Goal: Transaction & Acquisition: Purchase product/service

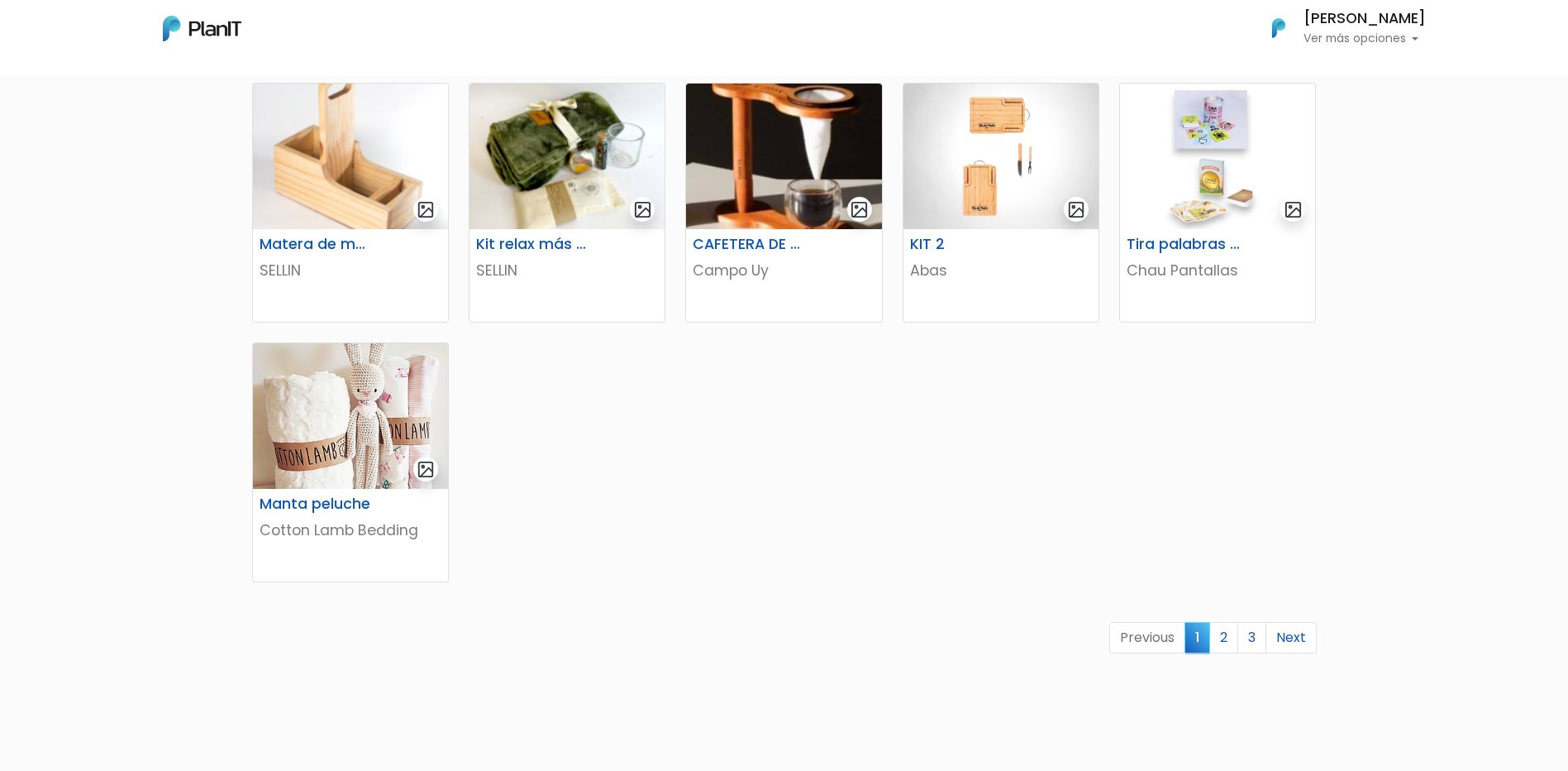
scroll to position [889, 0]
click at [1233, 628] on link "2" at bounding box center [1224, 637] width 29 height 31
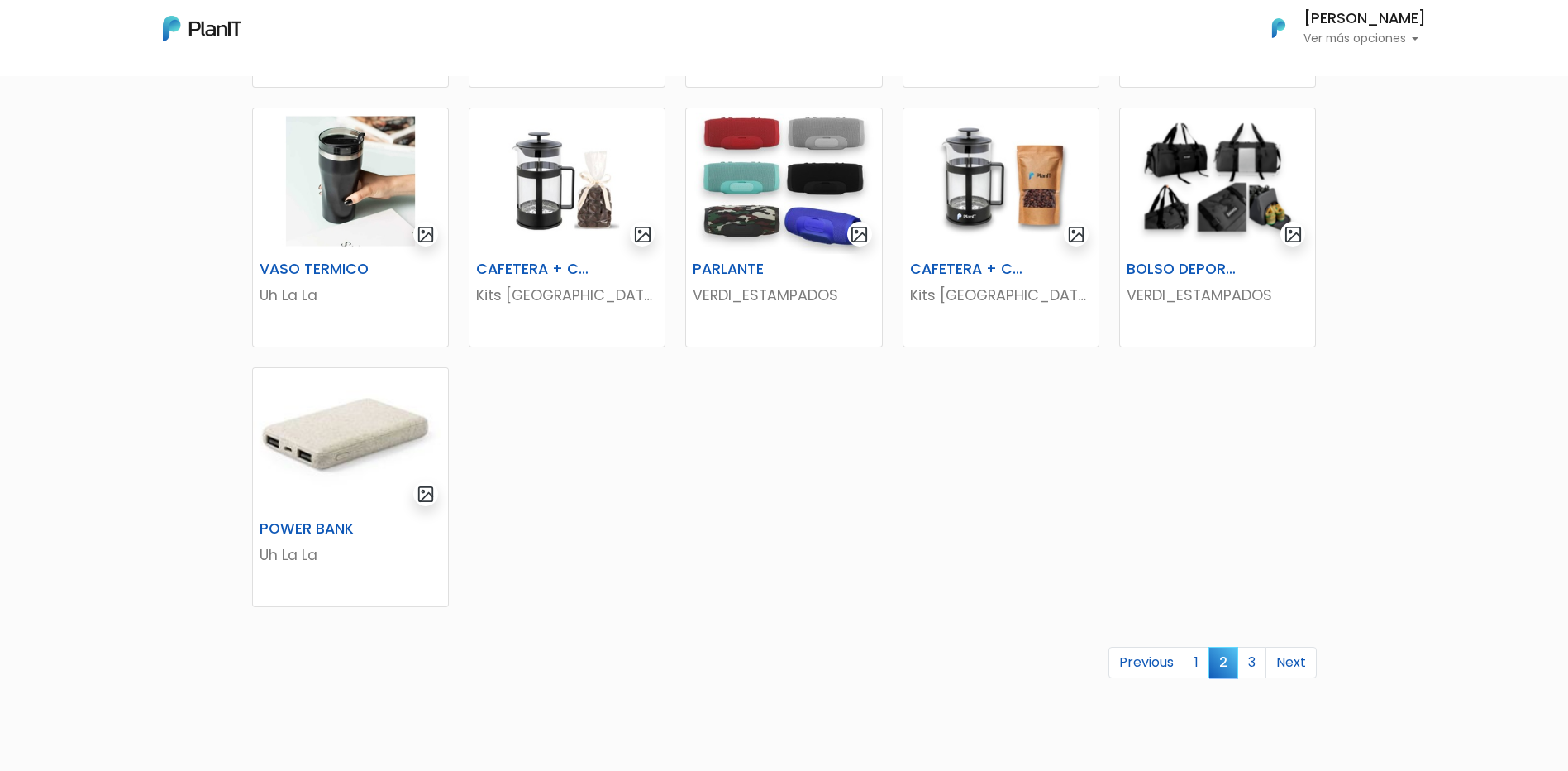
scroll to position [803, 0]
click at [1249, 659] on link "3" at bounding box center [1252, 661] width 29 height 31
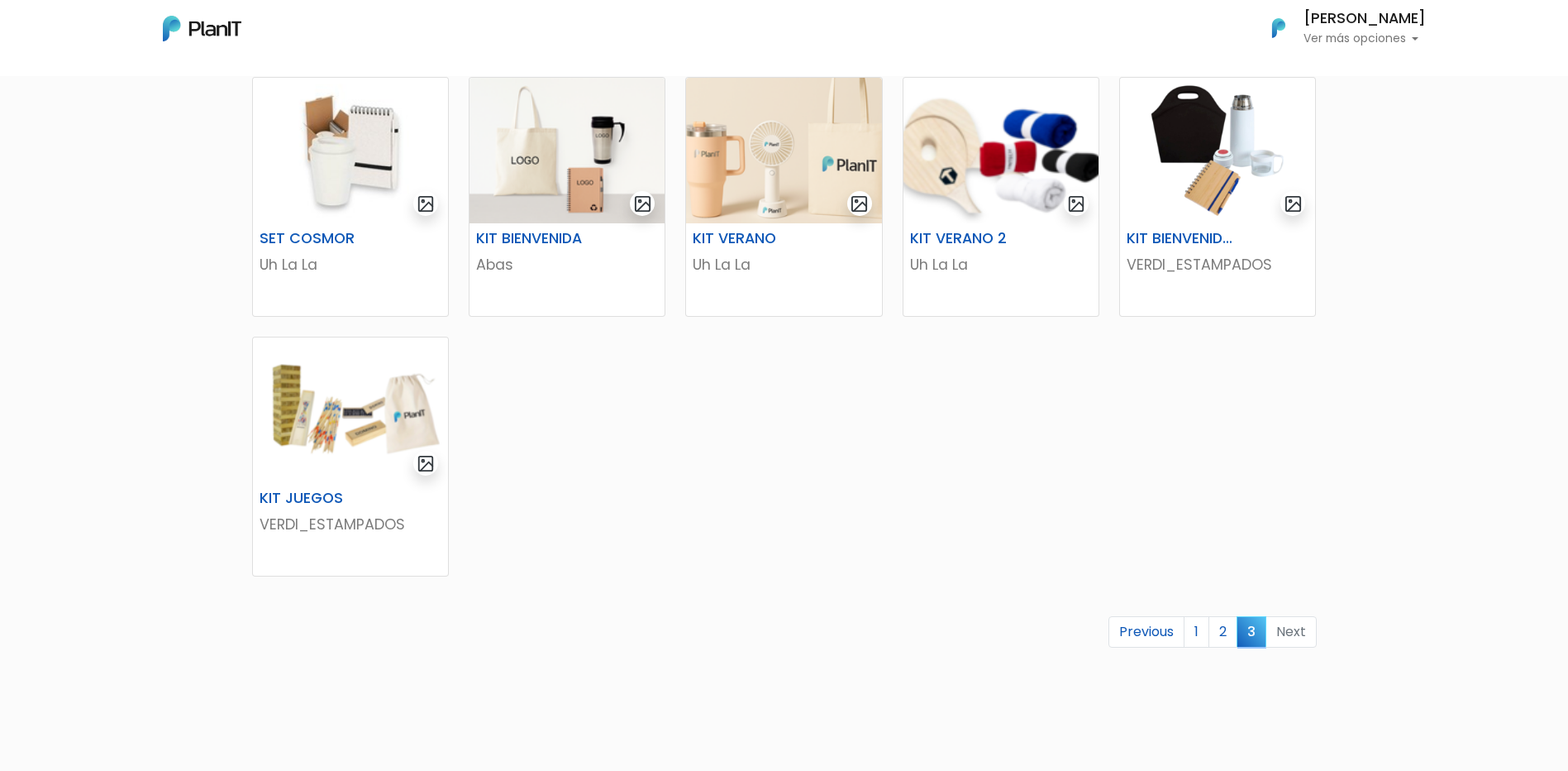
scroll to position [315, 0]
click at [1207, 625] on link "1" at bounding box center [1197, 631] width 26 height 31
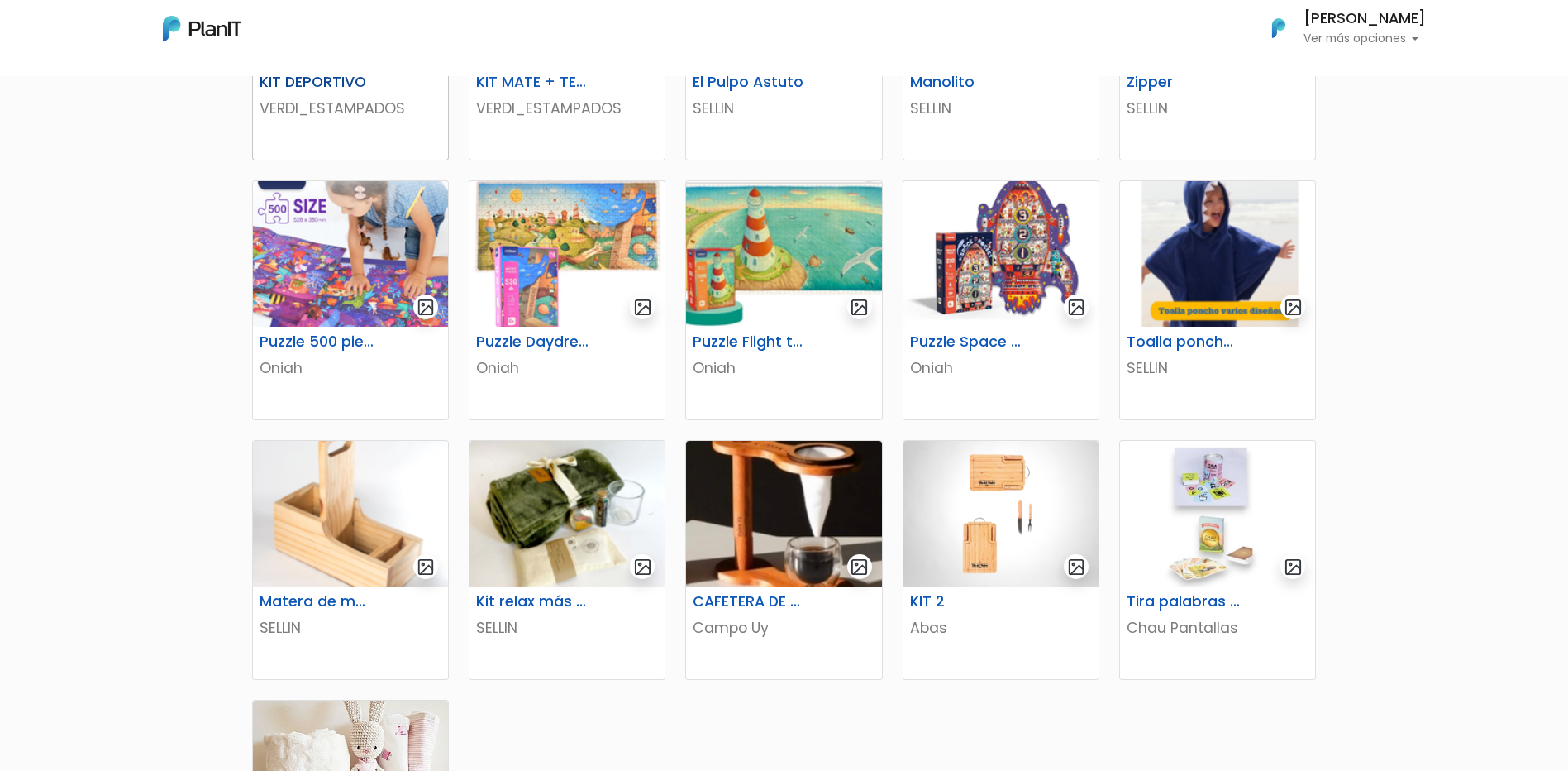
scroll to position [478, 0]
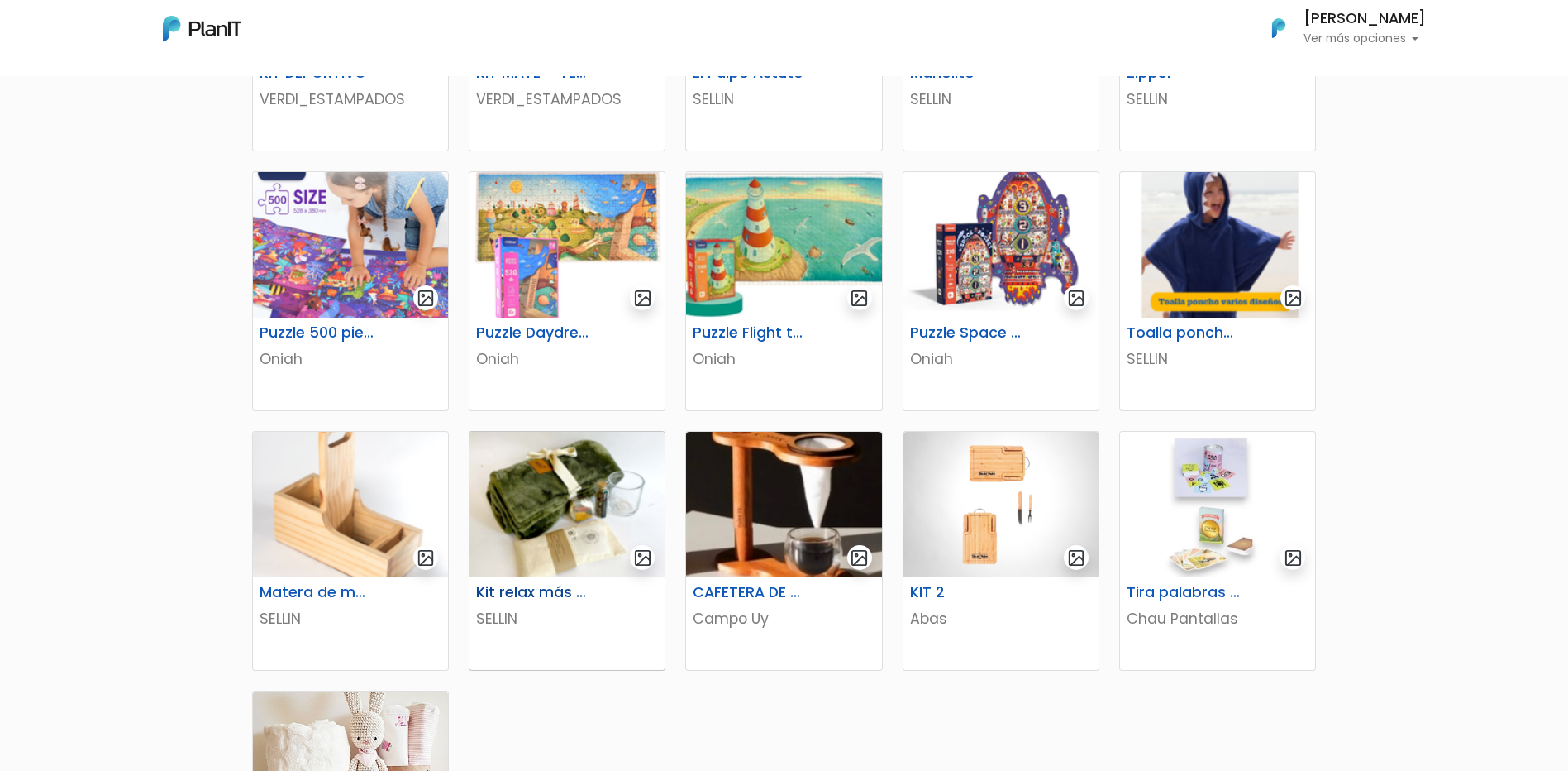
click at [599, 502] on img at bounding box center [566, 504] width 195 height 145
click at [1392, 33] on p "Ver más opciones" at bounding box center [1365, 38] width 123 height 12
click at [109, 473] on div "KIT DEPORTIVO VERDI_ESTAMPADOS KIT MATE + TERMO VERDI_ESTAMPADOS El Pulpo Astut…" at bounding box center [784, 453] width 1568 height 1615
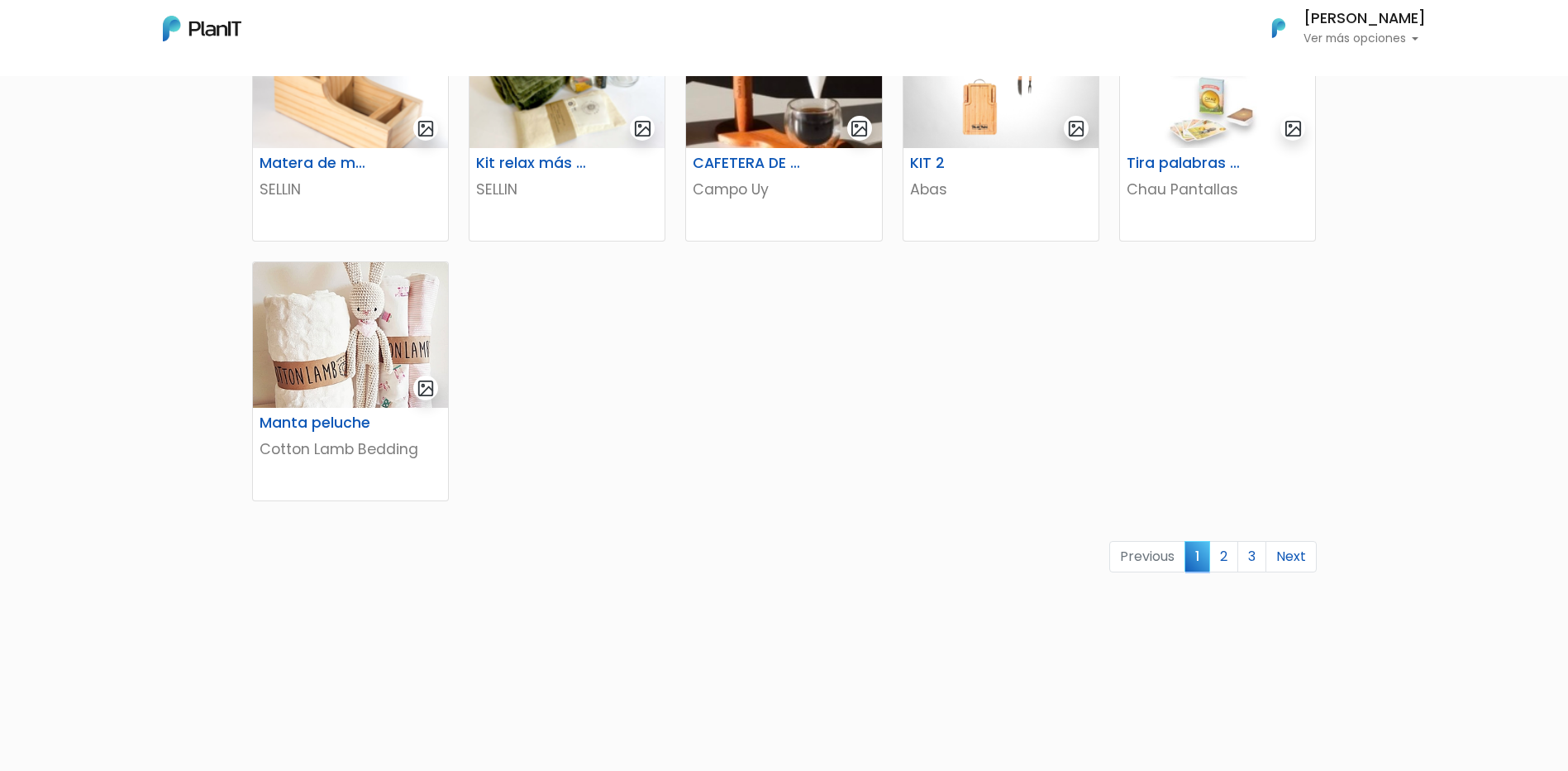
scroll to position [969, 0]
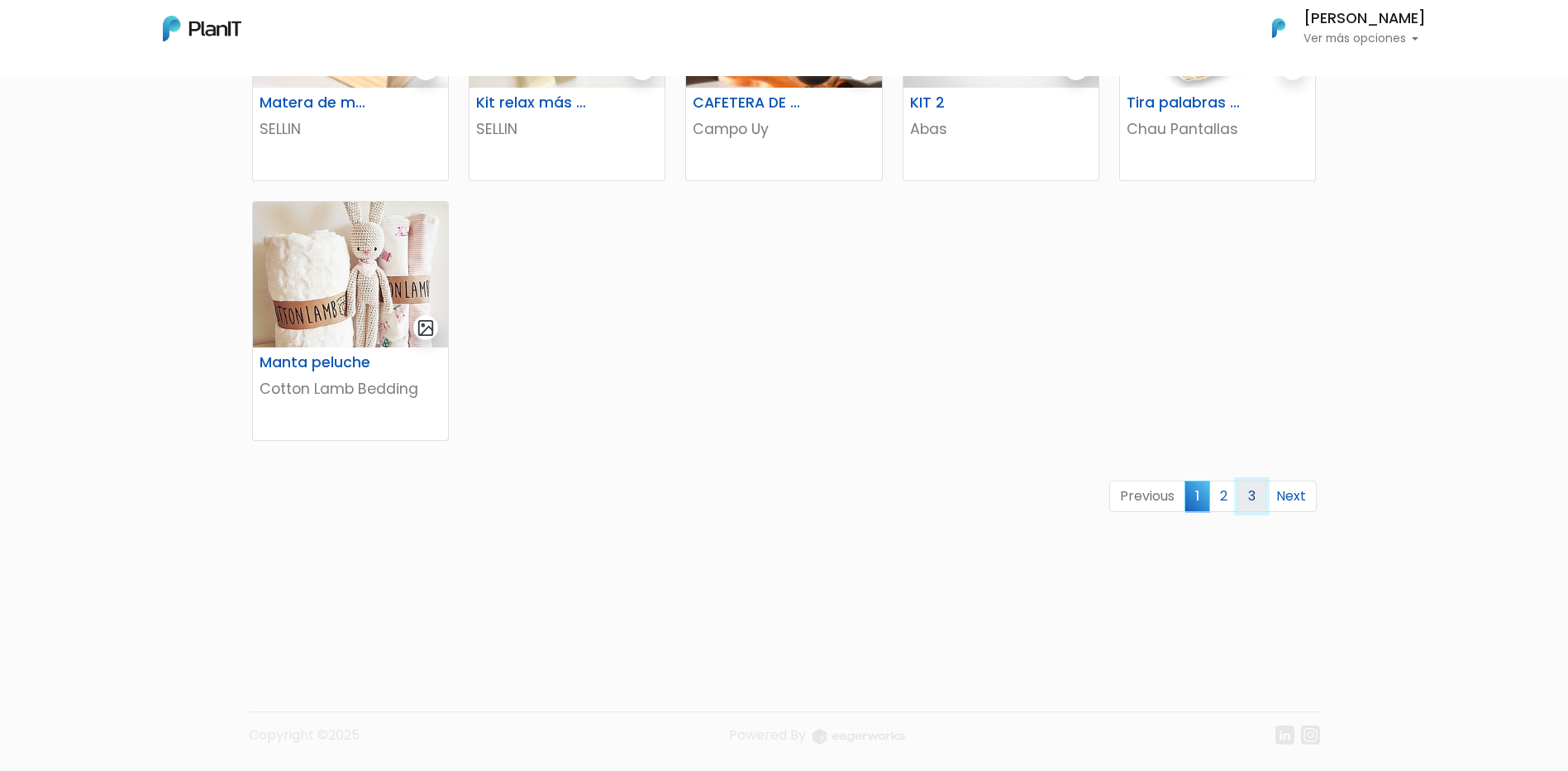
click at [1258, 503] on link "3" at bounding box center [1252, 496] width 29 height 31
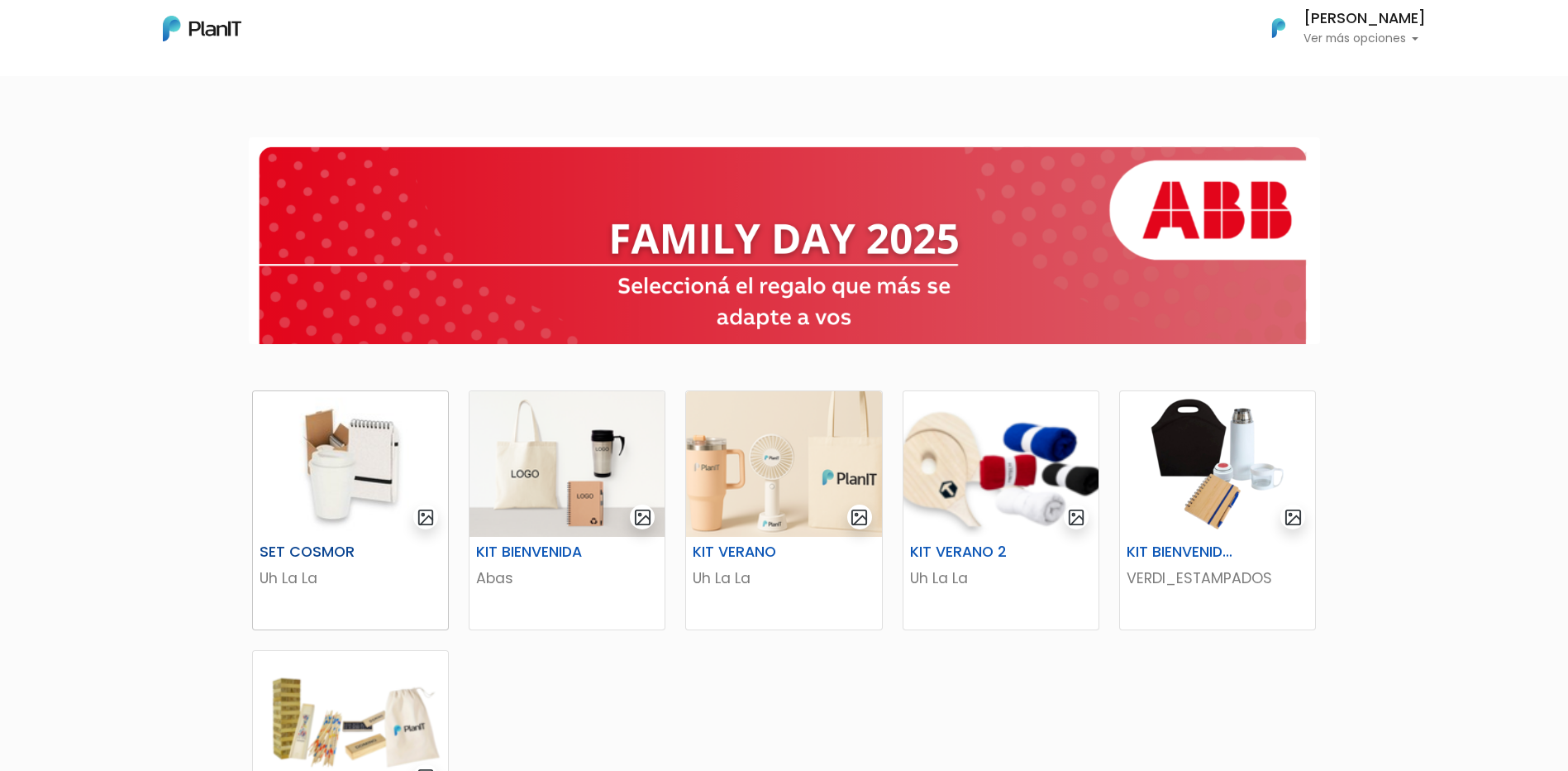
click at [328, 435] on img at bounding box center [350, 464] width 195 height 145
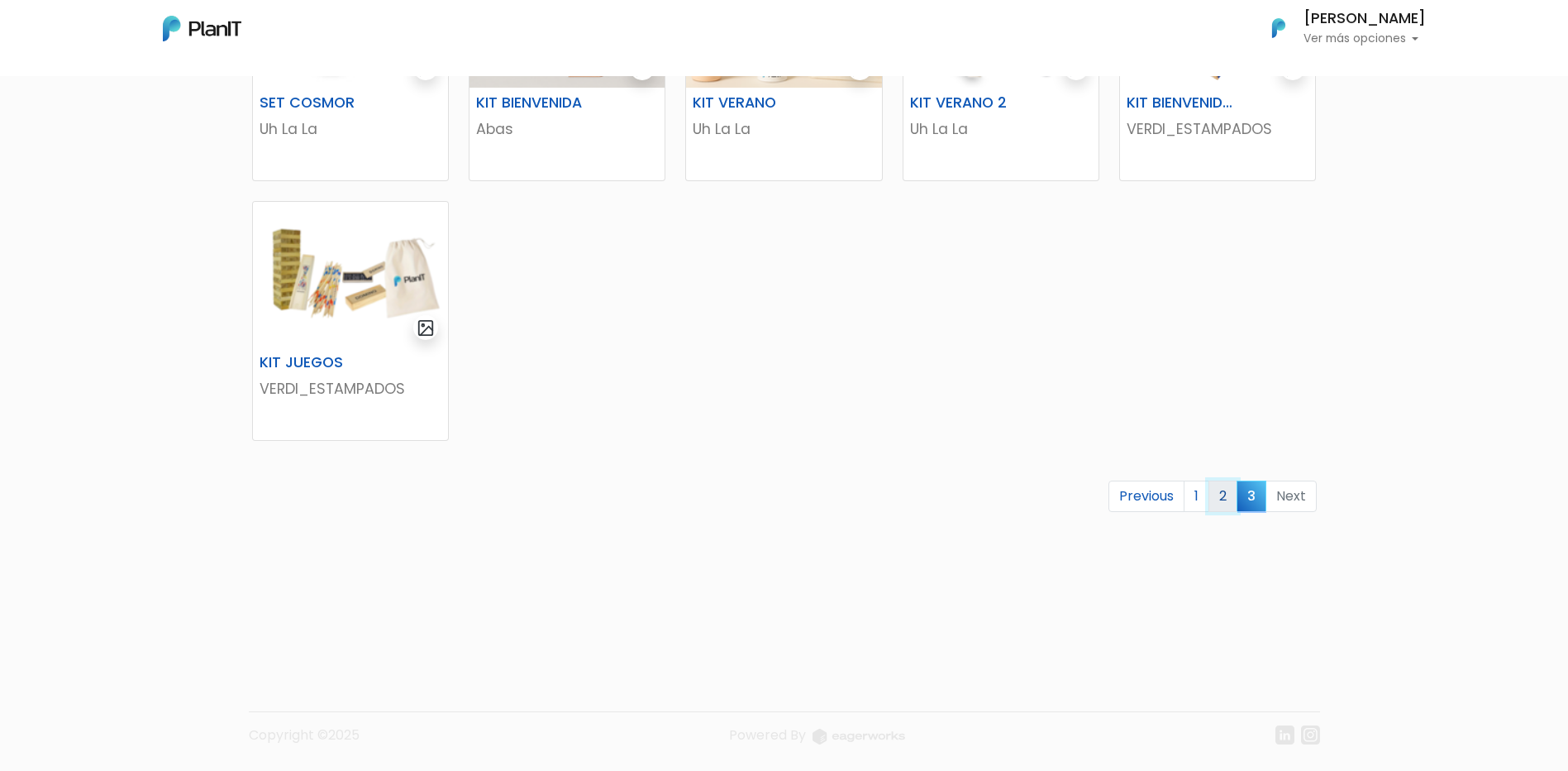
click at [1227, 492] on link "2" at bounding box center [1223, 496] width 29 height 31
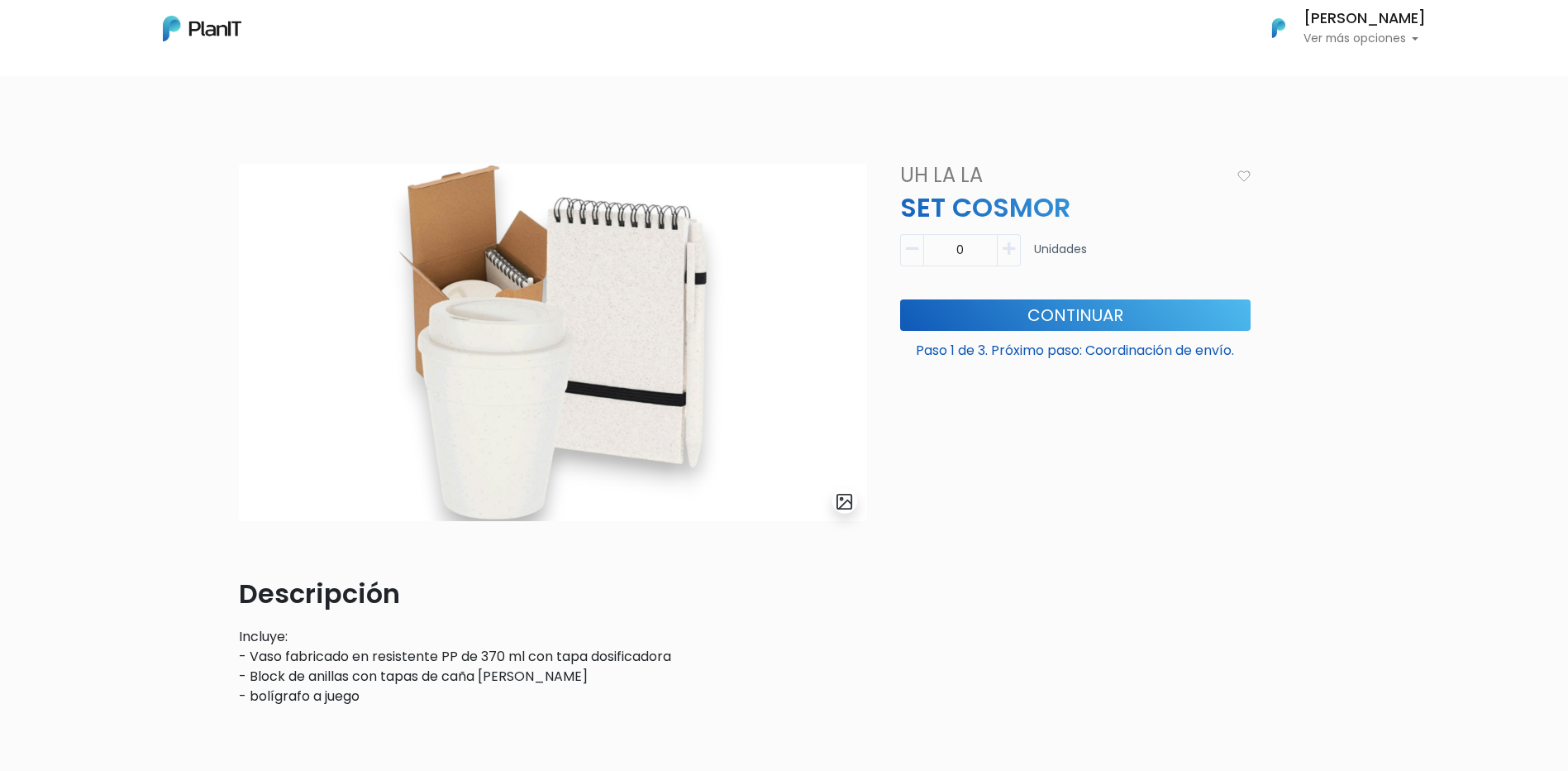
scroll to position [127, 0]
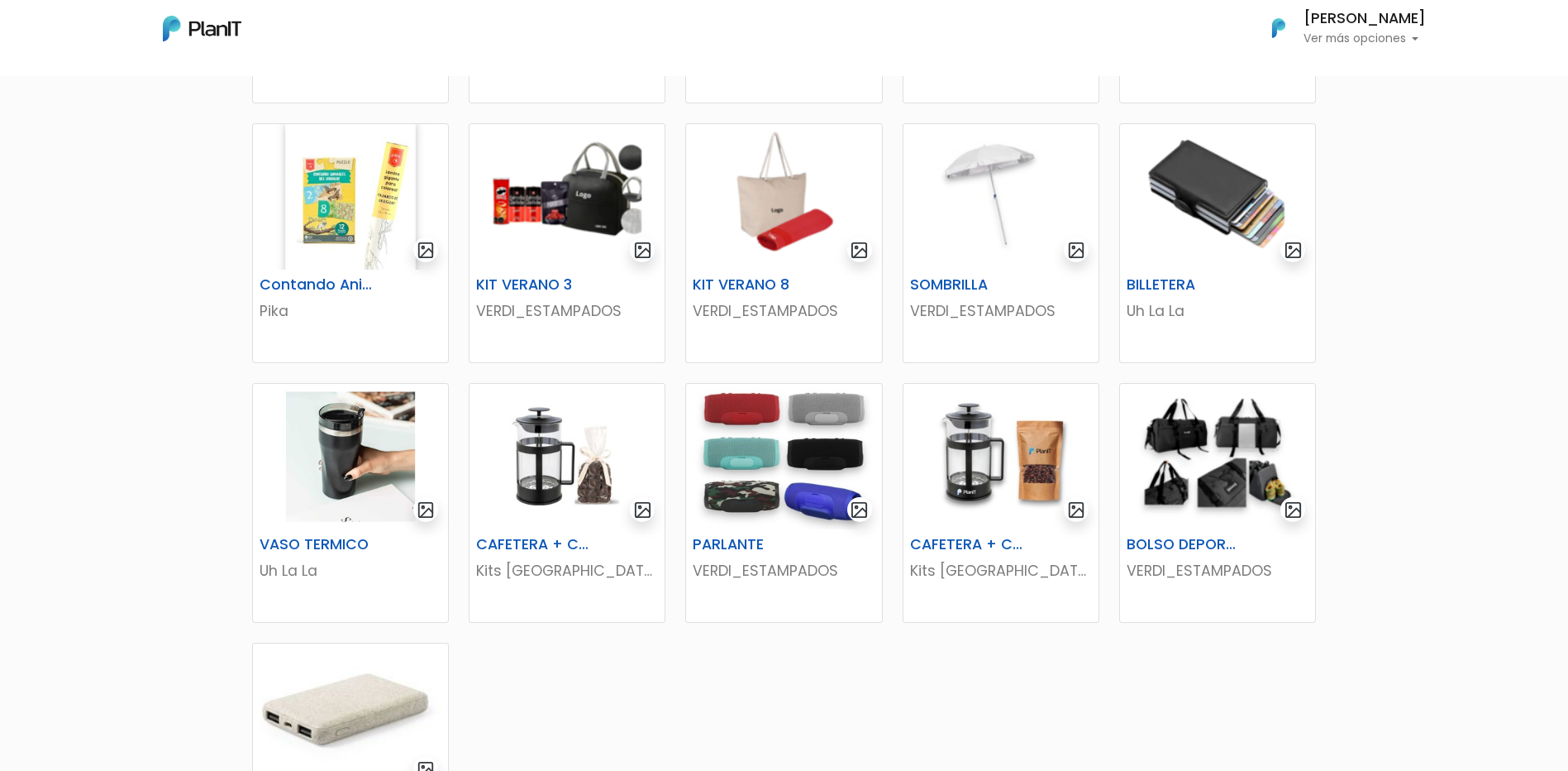
scroll to position [526, 0]
click at [984, 476] on img at bounding box center [1000, 456] width 195 height 145
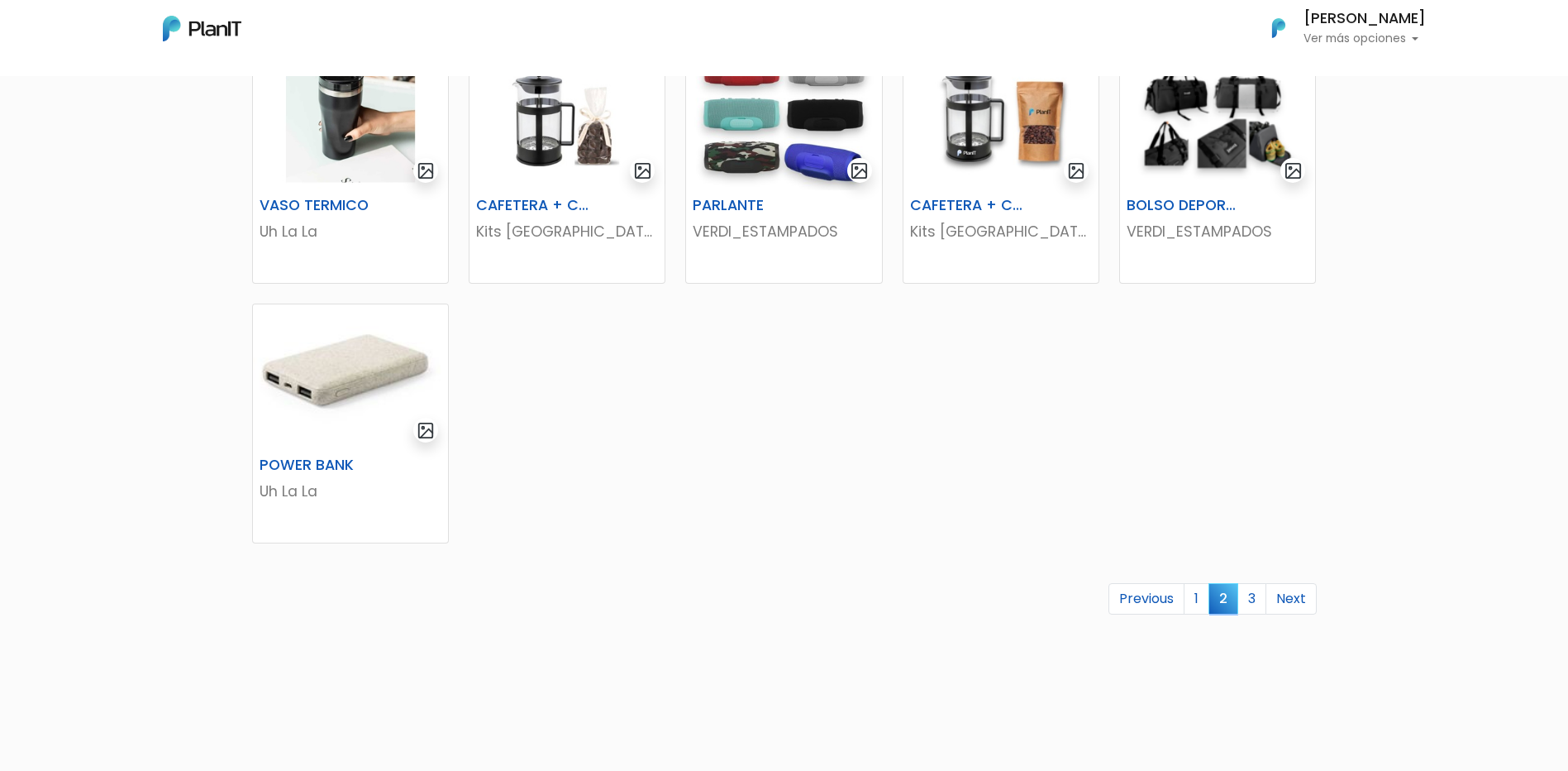
scroll to position [866, 0]
click at [1203, 589] on link "1" at bounding box center [1197, 597] width 26 height 31
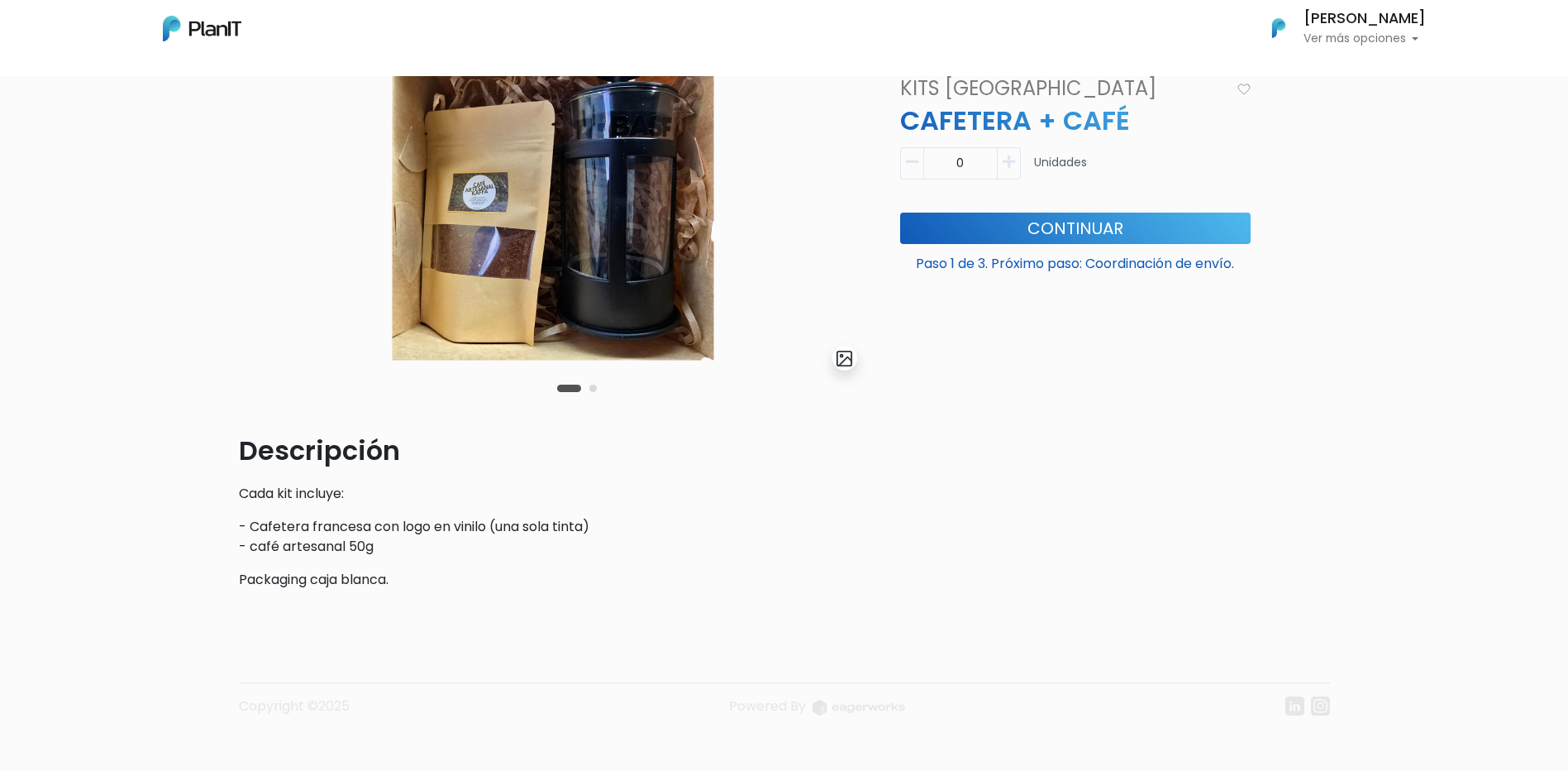
scroll to position [47, 0]
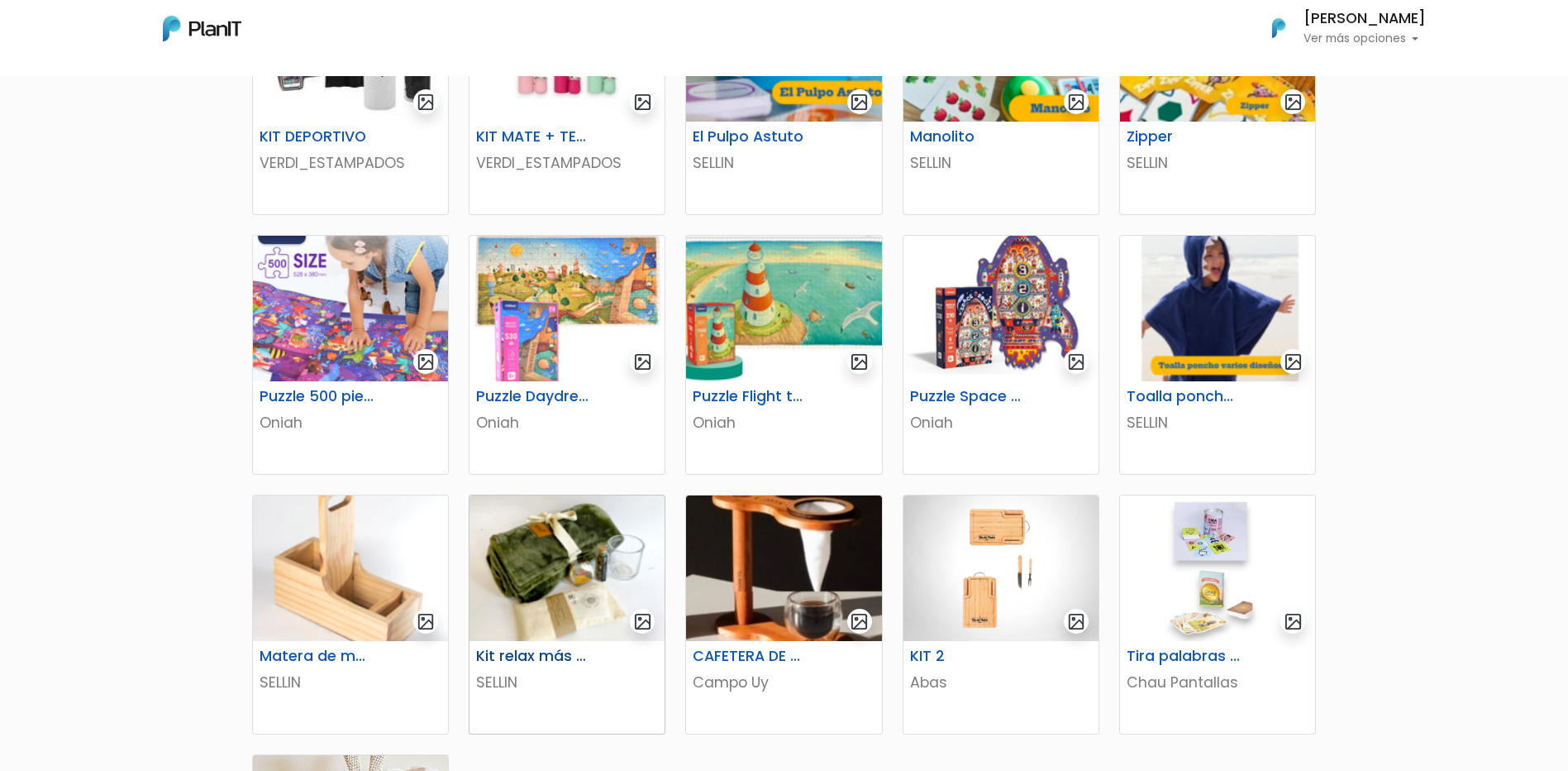
scroll to position [416, 0]
click at [338, 503] on img at bounding box center [350, 567] width 195 height 145
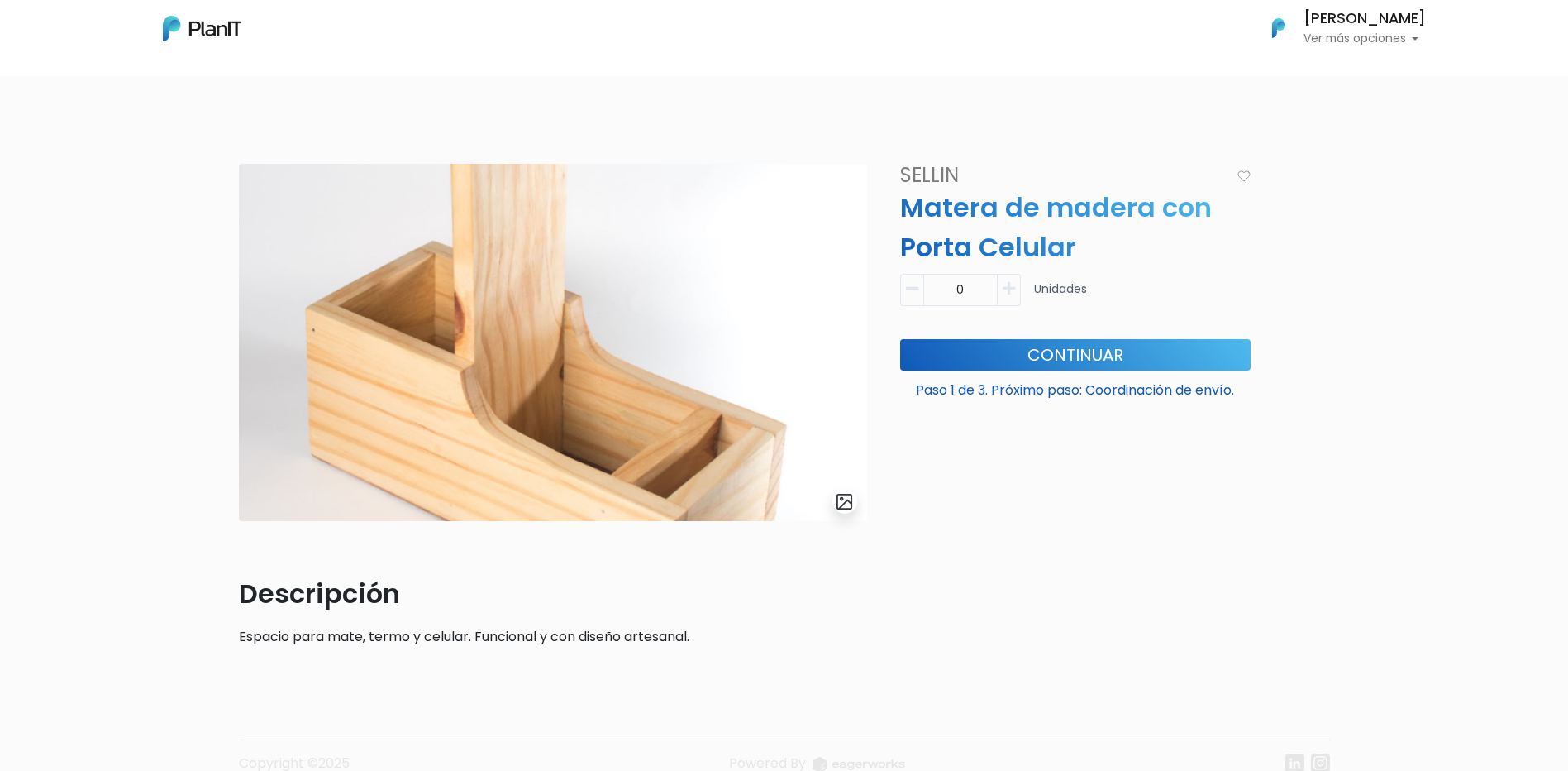
click at [1015, 288] on icon "button" at bounding box center [1009, 288] width 13 height 15
type input "1"
click at [1048, 355] on button "Continuar" at bounding box center [1074, 355] width 350 height 31
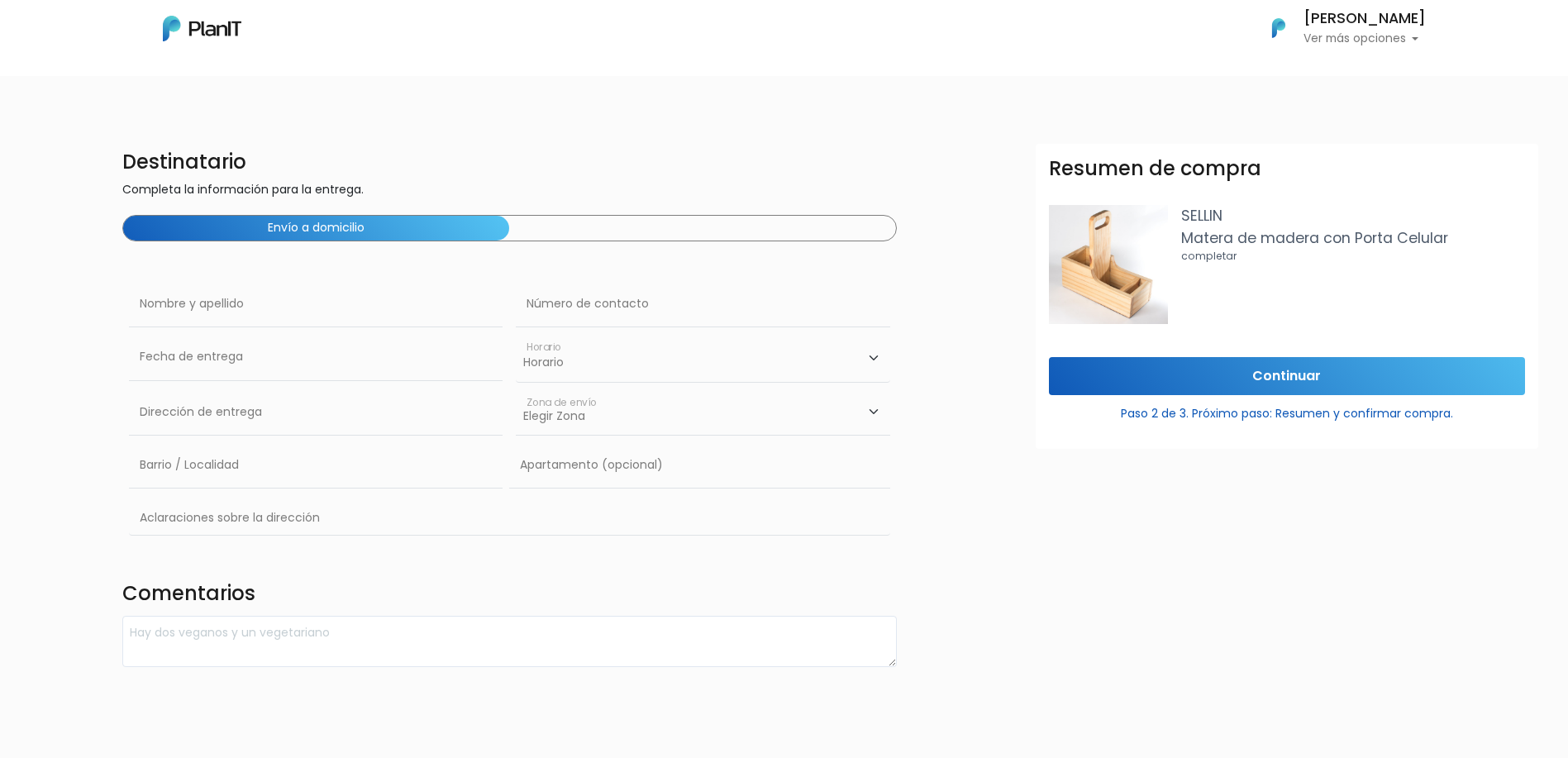
drag, startPoint x: 636, startPoint y: 237, endPoint x: 644, endPoint y: 230, distance: 10.6
click at [636, 237] on div "Envío a domicilio" at bounding box center [509, 228] width 774 height 27
click at [197, 308] on input "text" at bounding box center [315, 304] width 374 height 47
type input "VITALI CARPENTIERI"
drag, startPoint x: 551, startPoint y: 315, endPoint x: 800, endPoint y: 315, distance: 249.0
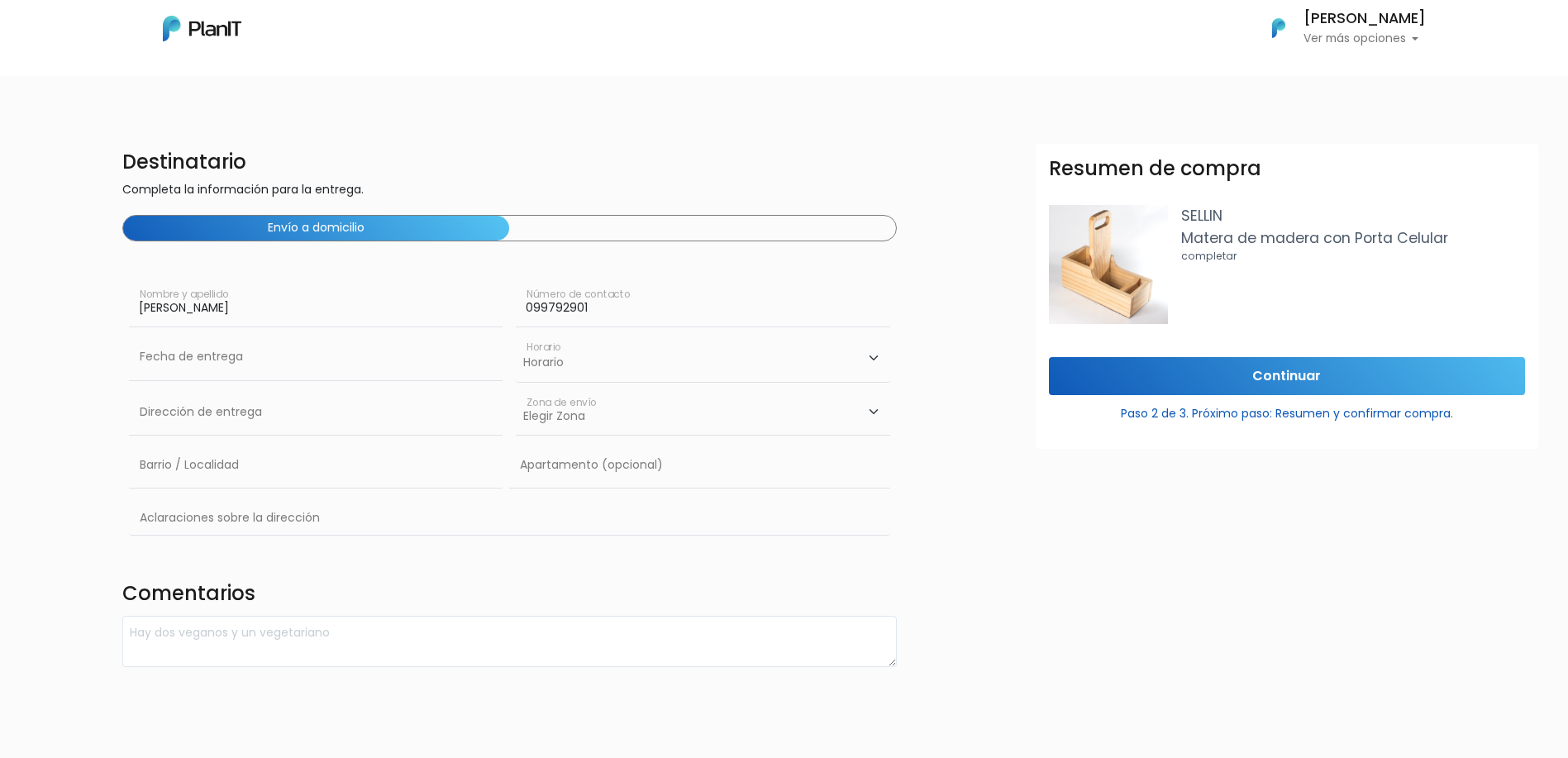
click at [800, 315] on input "099792901" at bounding box center [702, 304] width 374 height 47
type input "093725227"
drag, startPoint x: 167, startPoint y: 500, endPoint x: 269, endPoint y: 478, distance: 104.3
click at [269, 478] on tbody "31 1 2 3 4 5 6 7 8 9 10 11 12 13 14 15 16 17 18 19 20 21 22 23 24 25 26 27 28 2…" at bounding box center [220, 509] width 174 height 149
click at [269, 478] on td "12" at bounding box center [269, 472] width 25 height 25
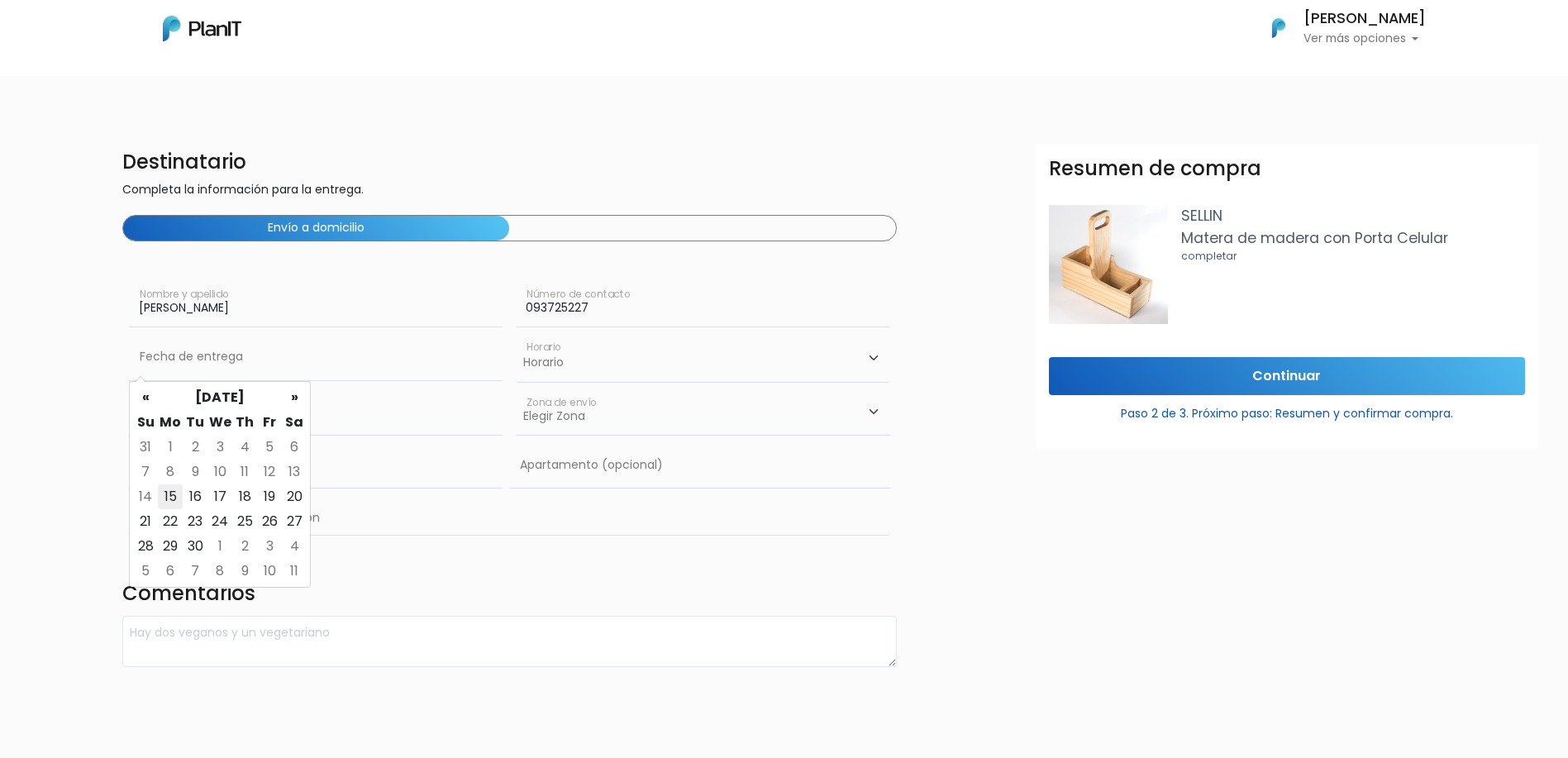
click at [176, 491] on td "15" at bounding box center [170, 496] width 25 height 25
type input "15/09/2025"
click at [615, 366] on select "Horario 08:00 - 10:00 10:00 - 12:00 14:00 - 16:00 16:00 - 18:00" at bounding box center [702, 358] width 374 height 48
select select "1"
click at [516, 334] on select "Horario 08:00 - 10:00 10:00 - 12:00 14:00 - 16:00 16:00 - 18:00" at bounding box center [702, 358] width 374 height 48
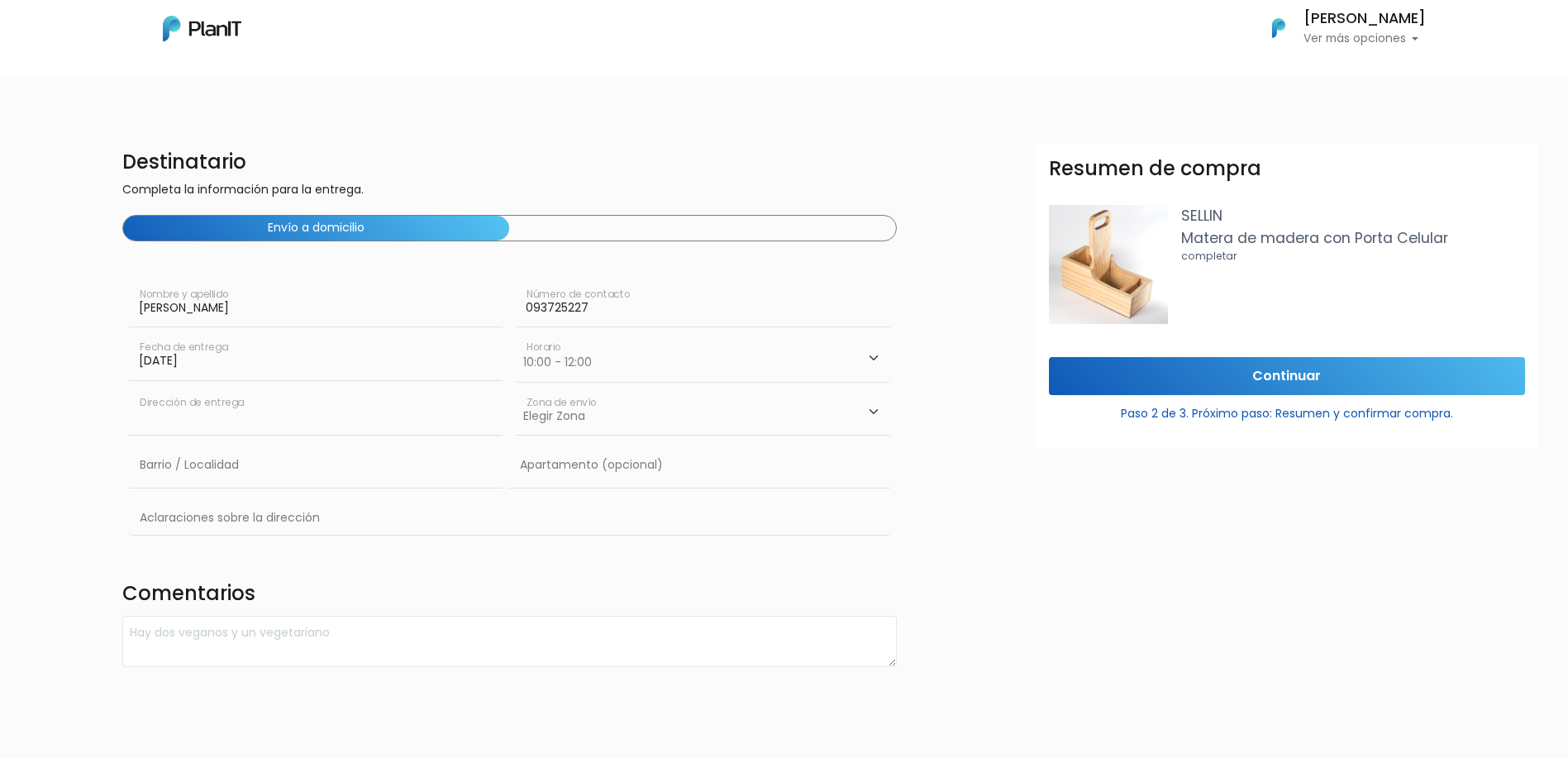
click at [456, 420] on input "text" at bounding box center [315, 412] width 374 height 47
type input "CONSTITUYENTE 1891"
drag, startPoint x: 622, startPoint y: 418, endPoint x: 612, endPoint y: 418, distance: 10.0
click at [622, 418] on select "Elegir Zona Zona américa Oficina Montevideo" at bounding box center [702, 412] width 374 height 47
select select "10"
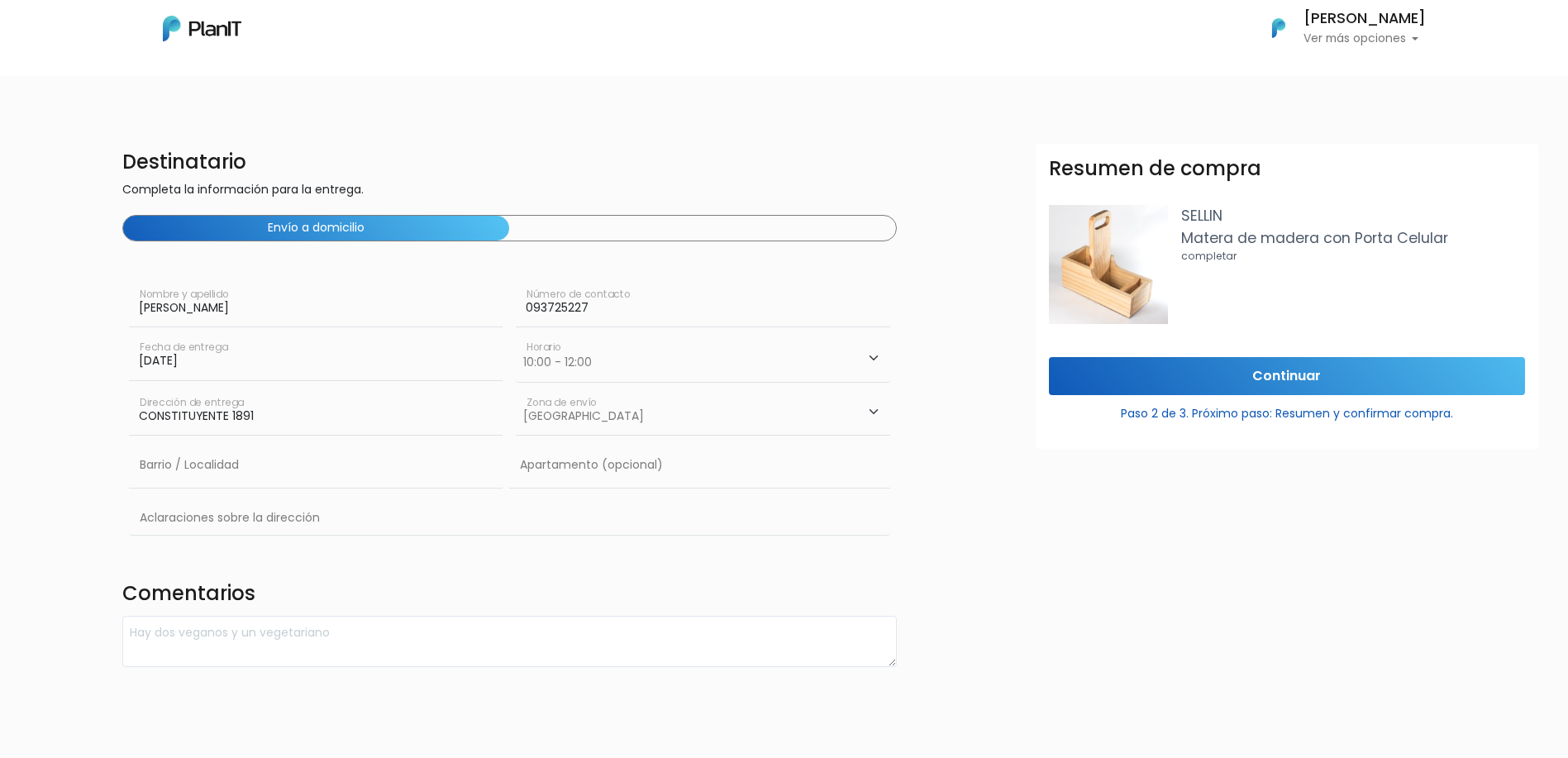
click at [516, 390] on select "Elegir Zona Zona américa Oficina Montevideo" at bounding box center [702, 412] width 374 height 47
click at [287, 478] on input "text" at bounding box center [315, 465] width 374 height 47
type input "CORDÓN"
click at [1276, 367] on input "Continuar" at bounding box center [1286, 377] width 476 height 38
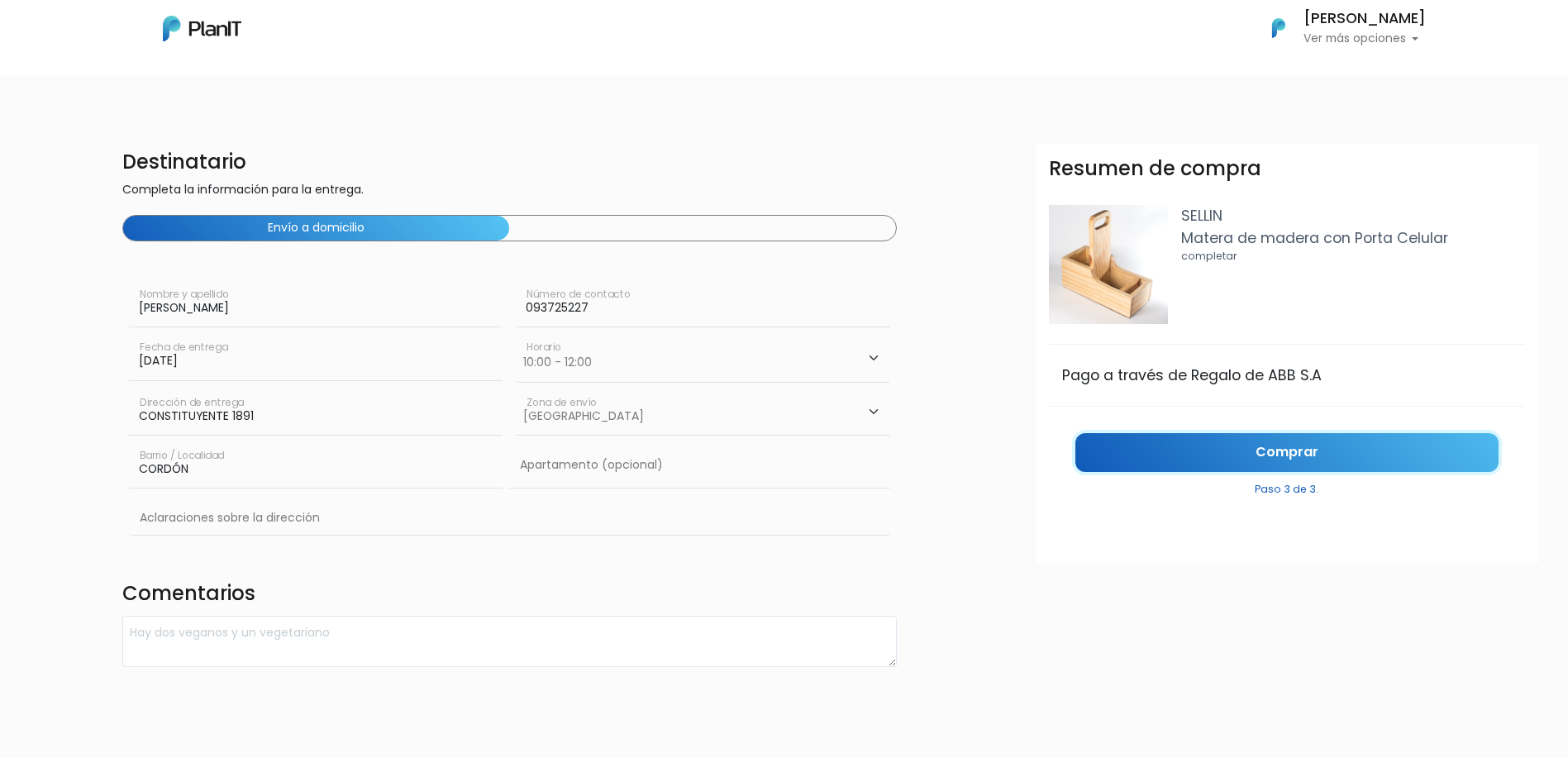
click at [1355, 454] on link "Comprar" at bounding box center [1286, 453] width 423 height 38
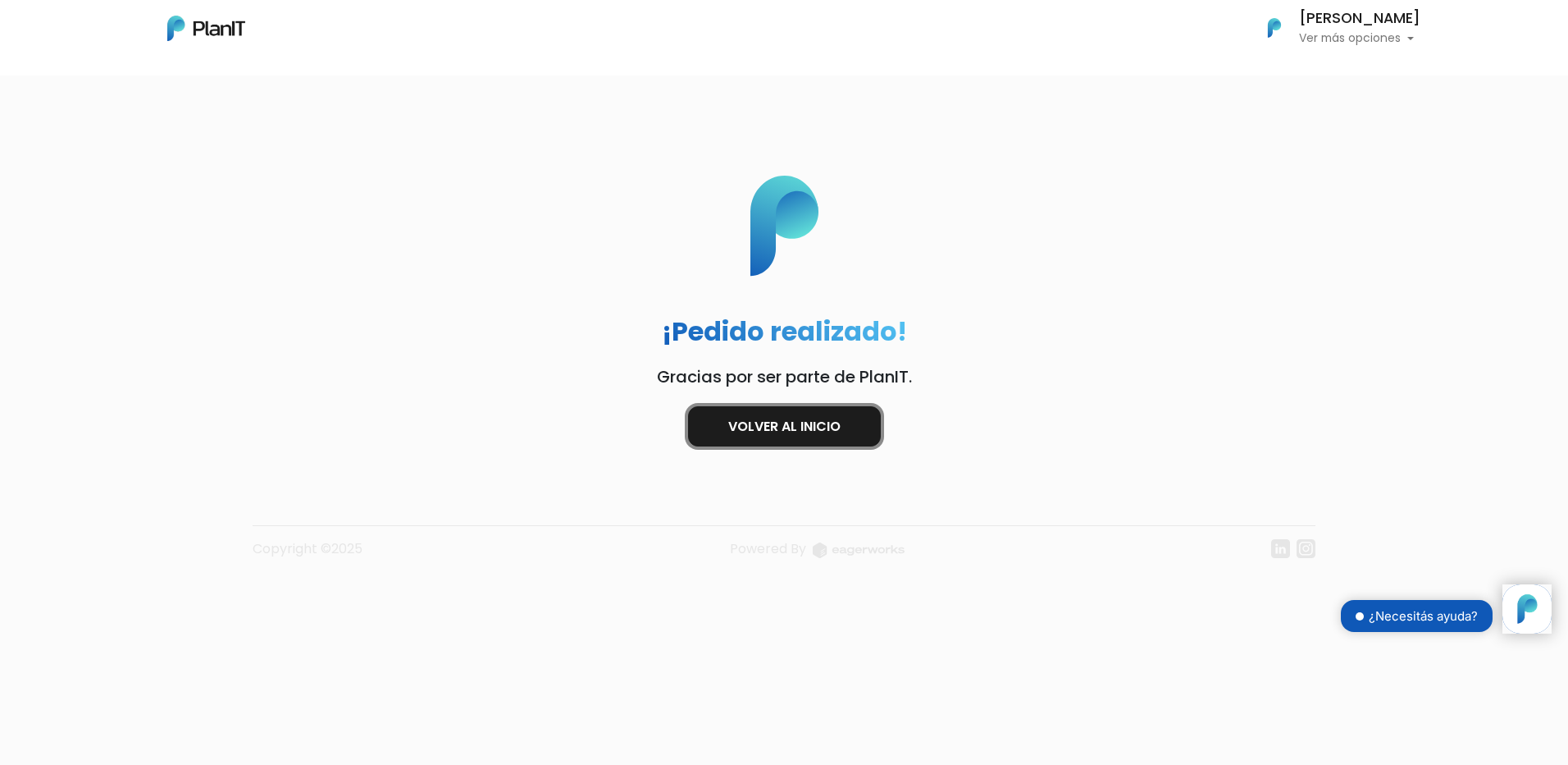
click at [834, 438] on link "Volver al inicio" at bounding box center [784, 426] width 192 height 40
